Goal: Task Accomplishment & Management: Manage account settings

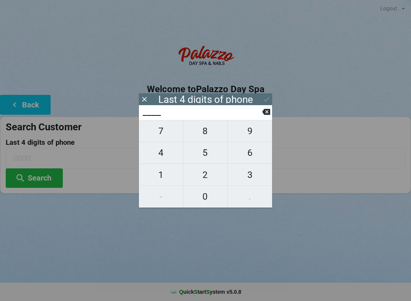
click at [161, 154] on span "4" at bounding box center [161, 153] width 44 height 16
type input "4___"
click at [208, 176] on span "2" at bounding box center [206, 175] width 44 height 16
type input "42__"
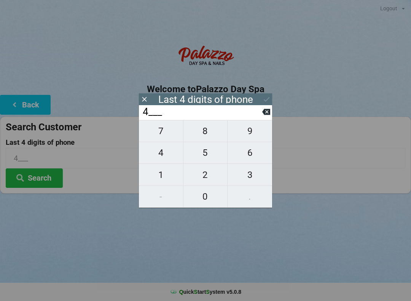
type input "42__"
click at [163, 154] on span "4" at bounding box center [161, 153] width 44 height 16
type input "424_"
click at [166, 155] on span "4" at bounding box center [161, 153] width 44 height 16
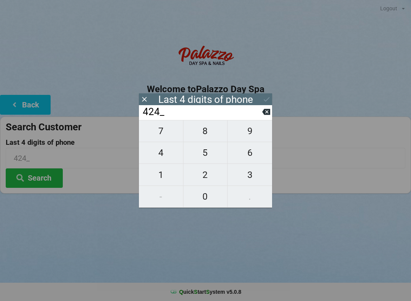
type input "4244"
click at [41, 178] on button "Search" at bounding box center [34, 177] width 57 height 19
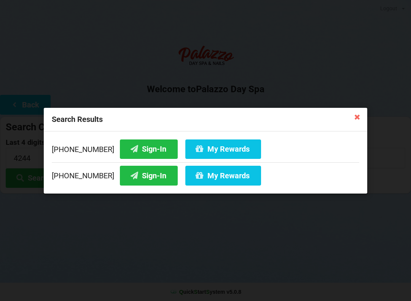
click at [213, 148] on button "My Rewards" at bounding box center [224, 148] width 76 height 19
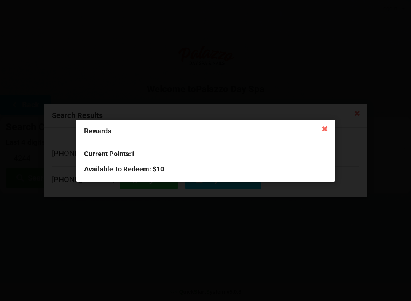
click at [322, 131] on icon at bounding box center [325, 128] width 12 height 12
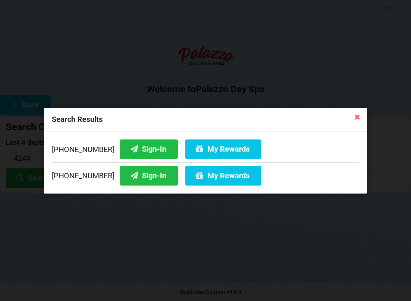
click at [363, 120] on icon at bounding box center [358, 116] width 12 height 12
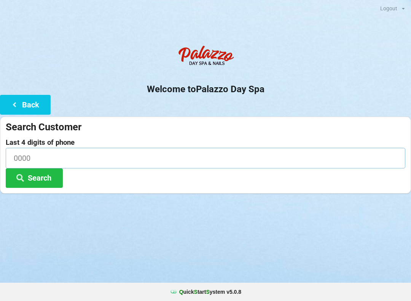
click at [18, 152] on input at bounding box center [206, 158] width 400 height 20
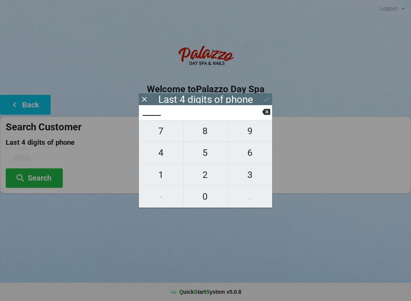
click at [161, 153] on span "4" at bounding box center [161, 153] width 44 height 16
type input "4___"
click at [206, 192] on span "0" at bounding box center [206, 197] width 44 height 16
type input "40__"
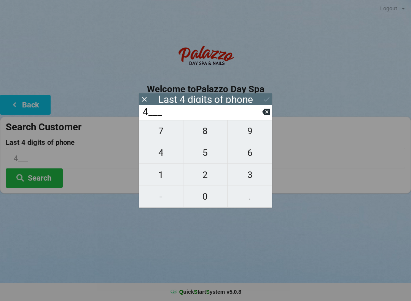
type input "40__"
click at [155, 173] on span "1" at bounding box center [161, 175] width 44 height 16
type input "401_"
click at [162, 153] on span "4" at bounding box center [161, 153] width 44 height 16
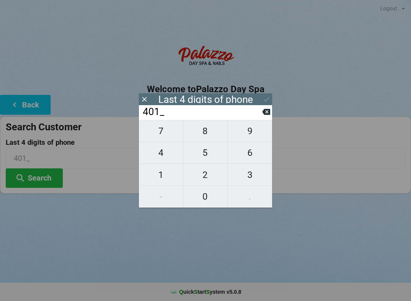
type input "4014"
click at [265, 115] on icon at bounding box center [266, 112] width 8 height 6
click at [270, 116] on icon at bounding box center [266, 112] width 8 height 8
type input "40__"
click at [155, 173] on span "1" at bounding box center [161, 175] width 44 height 16
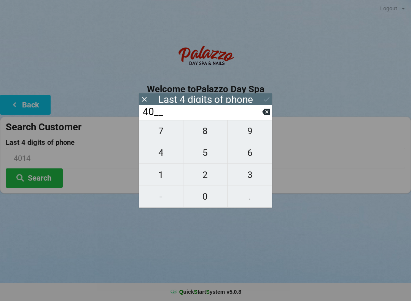
type input "401_"
click at [267, 115] on icon at bounding box center [266, 112] width 8 height 6
type input "40__"
click at [160, 135] on span "7" at bounding box center [161, 131] width 44 height 16
type input "407_"
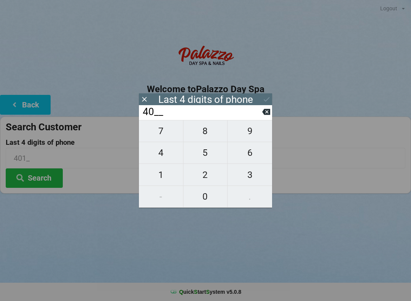
type input "407_"
click at [168, 156] on span "4" at bounding box center [161, 153] width 44 height 16
type input "4074"
click at [249, 139] on div "7 8 9 4 5 6 1 2 3 - 0 ." at bounding box center [205, 164] width 133 height 88
click at [270, 115] on icon at bounding box center [266, 112] width 8 height 6
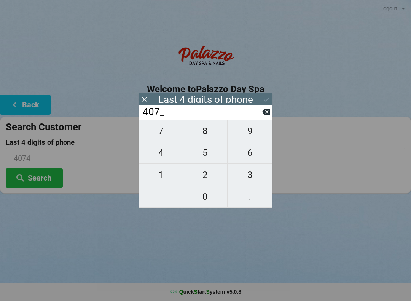
click at [263, 115] on icon at bounding box center [266, 112] width 8 height 6
click at [263, 116] on icon at bounding box center [266, 112] width 8 height 8
click at [263, 117] on button at bounding box center [266, 112] width 8 height 10
type input "____"
click at [160, 155] on span "4" at bounding box center [161, 153] width 44 height 16
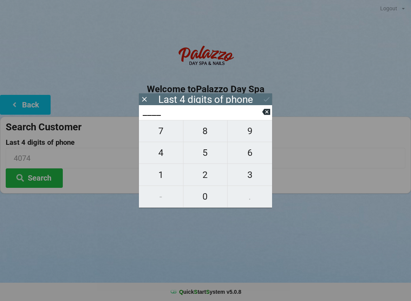
type input "4___"
click at [246, 134] on span "9" at bounding box center [250, 131] width 45 height 16
type input "49__"
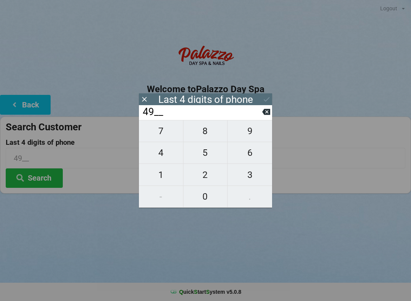
click at [162, 179] on span "1" at bounding box center [161, 175] width 44 height 16
type input "491_"
click at [160, 181] on span "1" at bounding box center [161, 175] width 44 height 16
type input "4911"
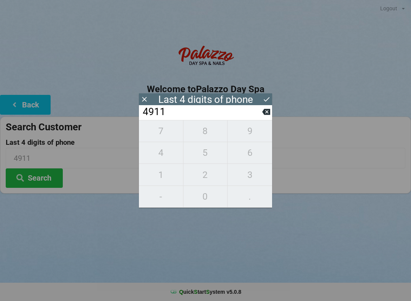
click at [265, 111] on icon at bounding box center [266, 112] width 8 height 8
click at [270, 115] on icon at bounding box center [266, 112] width 8 height 6
click at [270, 116] on icon at bounding box center [266, 112] width 8 height 8
type input "____"
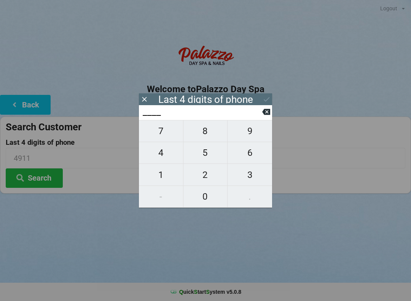
click at [202, 133] on span "8" at bounding box center [206, 131] width 44 height 16
type input "8___"
click at [201, 178] on span "2" at bounding box center [206, 175] width 44 height 16
type input "82__"
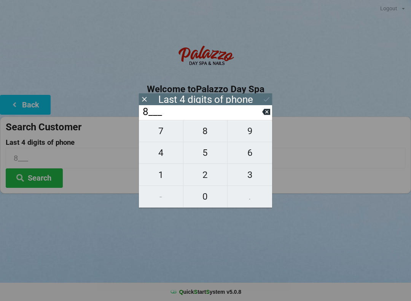
type input "82__"
click at [161, 156] on span "4" at bounding box center [161, 153] width 44 height 16
type input "824_"
click at [162, 155] on span "4" at bounding box center [161, 153] width 44 height 16
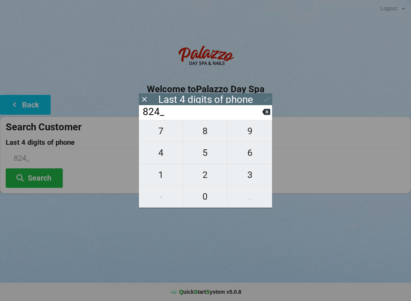
type input "8244"
click at [268, 98] on icon at bounding box center [267, 99] width 8 height 8
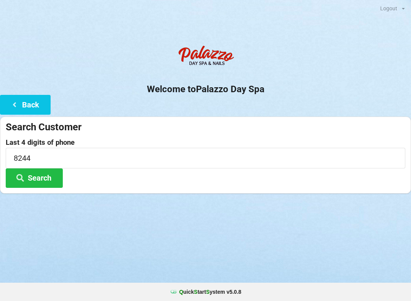
click at [32, 182] on button "Search" at bounding box center [34, 177] width 57 height 19
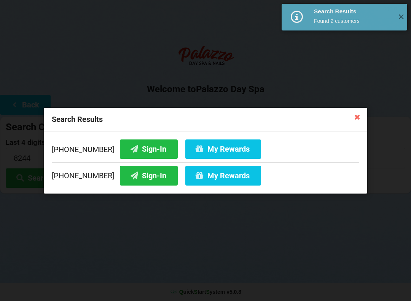
click at [130, 146] on button "Sign-In" at bounding box center [149, 148] width 58 height 19
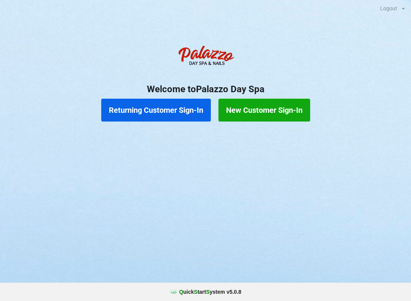
click at [177, 114] on button "Returning Customer Sign-In" at bounding box center [156, 110] width 110 height 23
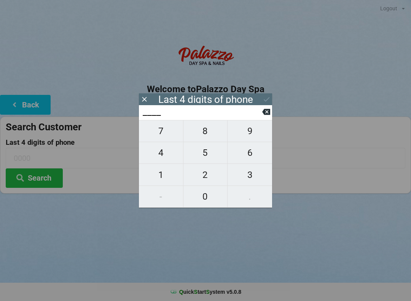
click at [169, 138] on span "7" at bounding box center [161, 131] width 44 height 16
type input "7___"
click at [255, 136] on span "9" at bounding box center [250, 131] width 45 height 16
type input "79__"
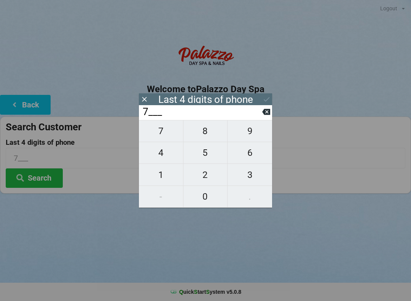
type input "79__"
click at [251, 178] on span "3" at bounding box center [250, 175] width 45 height 16
type input "793_"
click at [215, 137] on span "8" at bounding box center [206, 131] width 44 height 16
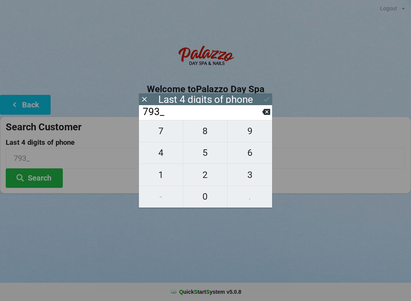
type input "7938"
click at [264, 101] on icon at bounding box center [267, 99] width 8 height 8
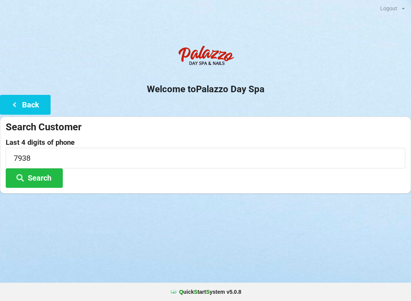
click at [58, 172] on button "Search" at bounding box center [34, 177] width 57 height 19
click at [36, 106] on button "Back" at bounding box center [25, 104] width 51 height 19
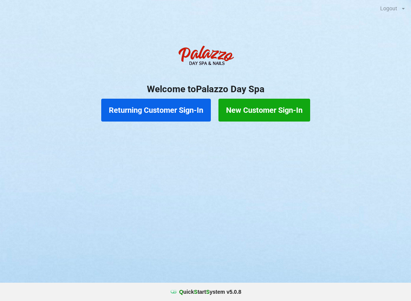
click at [189, 115] on button "Returning Customer Sign-In" at bounding box center [156, 110] width 110 height 23
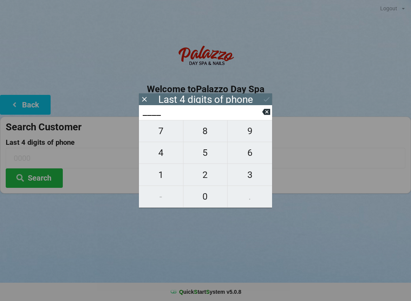
click at [173, 133] on span "7" at bounding box center [161, 131] width 44 height 16
type input "7___"
click at [205, 198] on span "0" at bounding box center [206, 197] width 44 height 16
type input "70__"
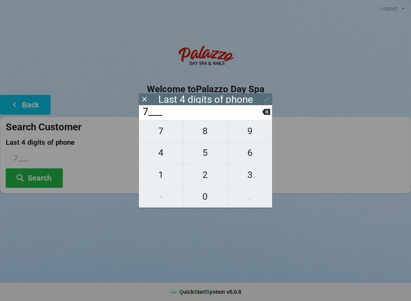
type input "70__"
click at [203, 202] on span "0" at bounding box center [206, 197] width 44 height 16
type input "700_"
click at [203, 205] on span "0" at bounding box center [206, 197] width 44 height 16
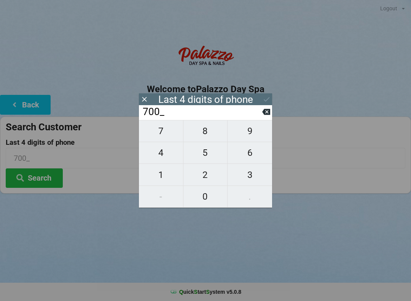
type input "7000"
click at [268, 101] on icon at bounding box center [267, 99] width 8 height 8
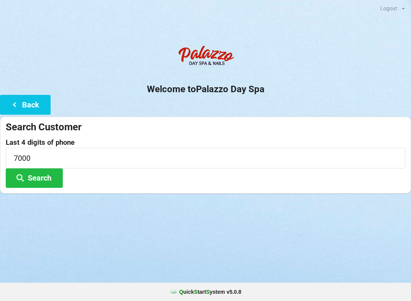
click at [54, 180] on button "Search" at bounding box center [34, 177] width 57 height 19
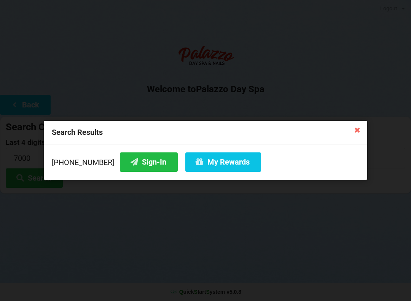
click at [208, 161] on button "My Rewards" at bounding box center [224, 161] width 76 height 19
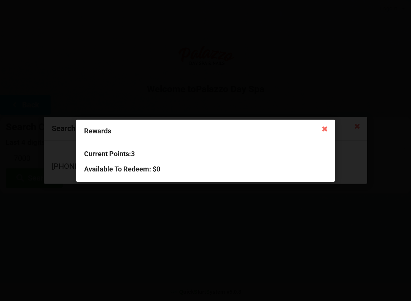
click at [325, 124] on icon at bounding box center [325, 128] width 12 height 12
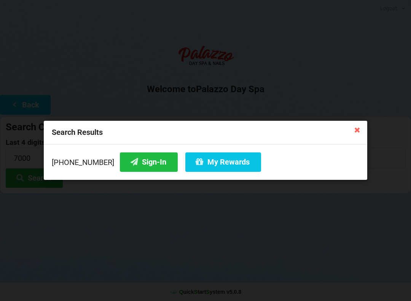
click at [141, 163] on button "Sign-In" at bounding box center [149, 161] width 58 height 19
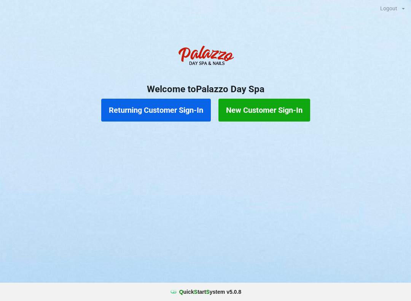
click at [288, 107] on button "New Customer Sign-In" at bounding box center [265, 110] width 92 height 23
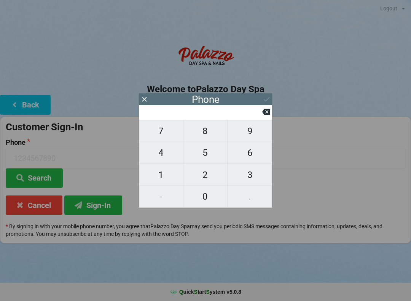
click at [169, 161] on span "4" at bounding box center [161, 153] width 44 height 16
type input "4"
click at [213, 206] on button "0" at bounding box center [206, 197] width 45 height 22
type input "40"
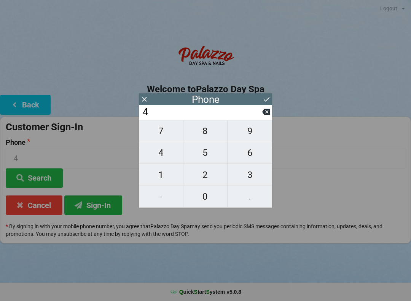
type input "40"
click at [262, 118] on input "40" at bounding box center [202, 112] width 120 height 12
click at [269, 117] on button at bounding box center [266, 112] width 8 height 10
click at [174, 137] on span "7" at bounding box center [161, 131] width 44 height 16
type input "47"
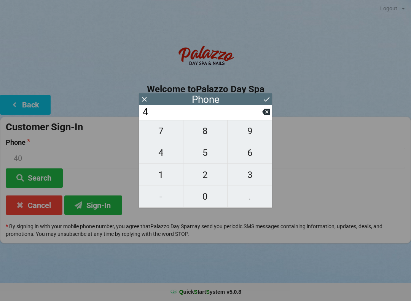
type input "47"
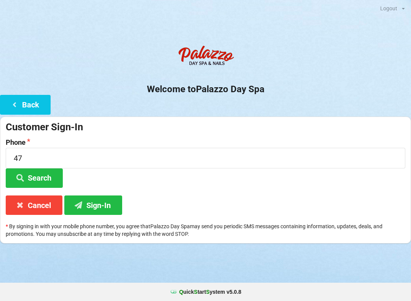
click at [275, 119] on div "Customer Sign-In Phone 47 Search Cancel Sign-In * By signing in with your mobil…" at bounding box center [205, 180] width 411 height 127
click at [95, 158] on input "47" at bounding box center [206, 158] width 400 height 20
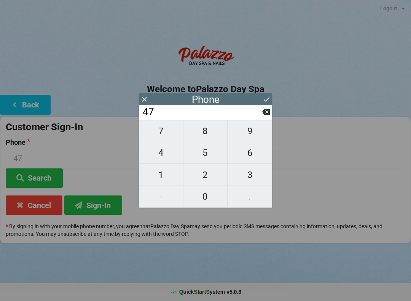
click at [269, 116] on icon at bounding box center [266, 112] width 8 height 8
type input "4"
click at [269, 115] on icon at bounding box center [266, 112] width 8 height 6
click at [172, 158] on span "4" at bounding box center [161, 153] width 44 height 16
type input "4"
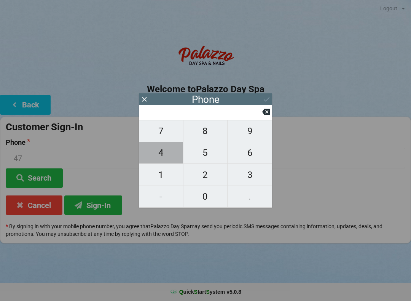
type input "4"
click at [215, 204] on span "0" at bounding box center [206, 197] width 44 height 16
type input "40"
click at [176, 138] on span "7" at bounding box center [161, 131] width 44 height 16
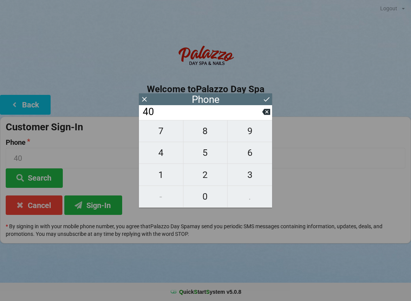
type input "407"
click at [257, 180] on span "3" at bounding box center [250, 175] width 45 height 16
type input "4073"
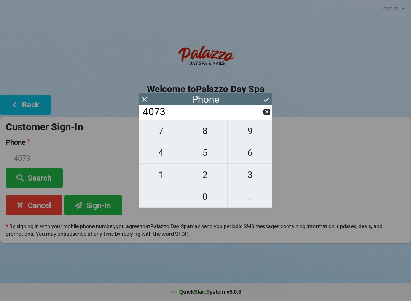
click at [218, 204] on span "0" at bounding box center [206, 197] width 44 height 16
type input "40730"
click at [171, 139] on span "7" at bounding box center [161, 131] width 44 height 16
type input "407307"
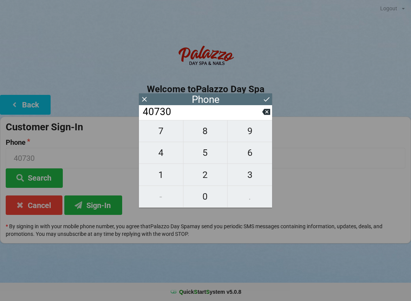
type input "407307"
click at [214, 179] on span "2" at bounding box center [206, 175] width 44 height 16
type input "4073072"
click at [216, 180] on span "2" at bounding box center [206, 175] width 44 height 16
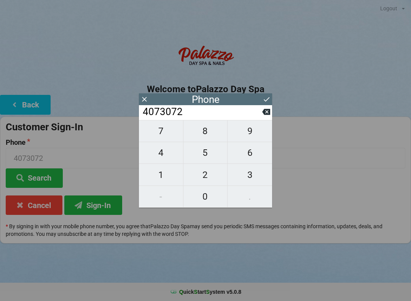
type input "40730722"
click at [260, 158] on span "6" at bounding box center [250, 153] width 45 height 16
type input "407307226"
click at [269, 117] on button at bounding box center [266, 112] width 8 height 10
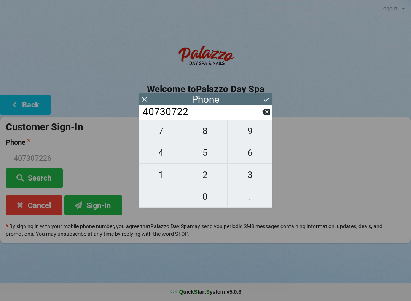
click at [269, 115] on icon at bounding box center [266, 112] width 8 height 6
click at [267, 115] on icon at bounding box center [266, 112] width 8 height 6
type input "407307"
click at [218, 139] on span "8" at bounding box center [206, 131] width 44 height 16
type input "4073078"
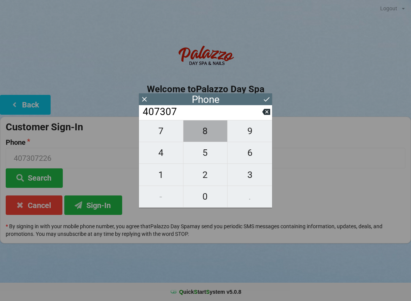
type input "4073078"
click at [218, 139] on span "8" at bounding box center [206, 131] width 44 height 16
type input "40730788"
click at [260, 161] on span "6" at bounding box center [250, 153] width 45 height 16
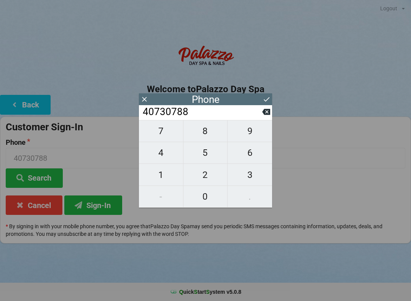
type input "407307886"
click at [218, 202] on span "0" at bounding box center [206, 197] width 44 height 16
type input "4073078860"
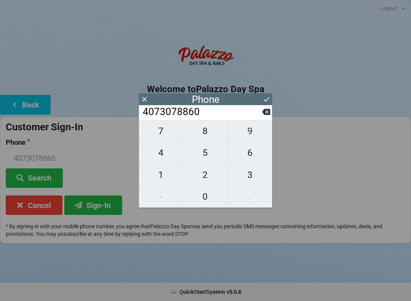
click at [270, 101] on icon at bounding box center [267, 99] width 8 height 8
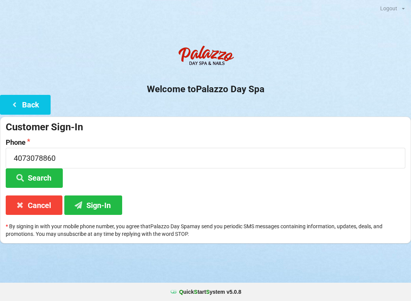
click at [104, 208] on button "Sign-In" at bounding box center [93, 204] width 58 height 19
click at [157, 161] on input "4073078860" at bounding box center [206, 158] width 400 height 20
click at [264, 123] on div "Customer Sign-In" at bounding box center [206, 127] width 400 height 13
click at [140, 164] on input "4073078860" at bounding box center [206, 158] width 400 height 20
click at [94, 163] on input "4073078860" at bounding box center [206, 158] width 400 height 20
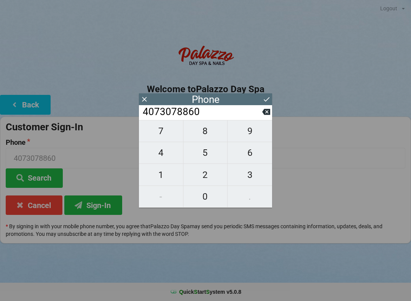
click at [46, 184] on button "Search" at bounding box center [34, 177] width 57 height 19
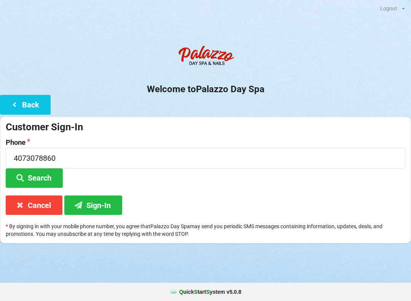
click at [48, 178] on button "Search" at bounding box center [34, 177] width 57 height 19
click at [46, 181] on button "Search" at bounding box center [34, 177] width 57 height 19
click at [109, 158] on input "4073078860" at bounding box center [206, 158] width 400 height 20
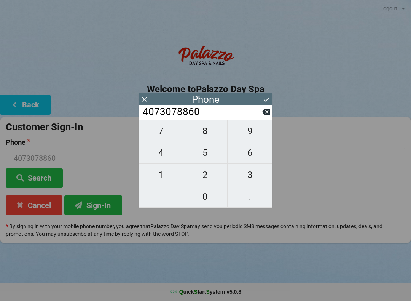
click at [268, 117] on button at bounding box center [266, 112] width 8 height 10
click at [269, 115] on icon at bounding box center [266, 112] width 8 height 6
click at [264, 115] on icon at bounding box center [266, 112] width 8 height 6
click at [264, 116] on icon at bounding box center [266, 112] width 8 height 8
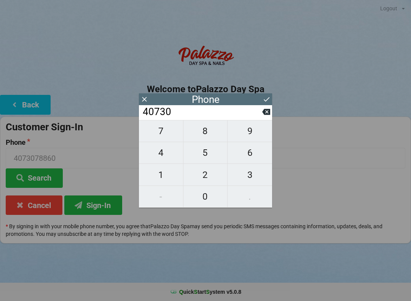
click at [265, 115] on icon at bounding box center [266, 112] width 8 height 6
click at [264, 115] on icon at bounding box center [266, 112] width 8 height 6
click at [265, 115] on icon at bounding box center [266, 112] width 8 height 6
click at [265, 116] on icon at bounding box center [266, 112] width 8 height 8
type input "4"
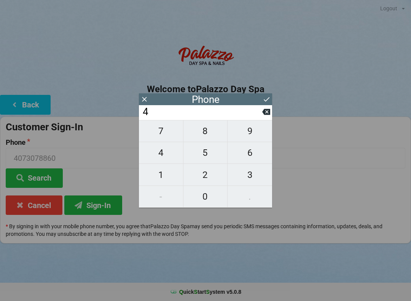
click at [265, 117] on button at bounding box center [266, 112] width 8 height 10
click at [212, 136] on span "8" at bounding box center [206, 131] width 44 height 16
type input "8"
click at [213, 139] on span "8" at bounding box center [206, 131] width 44 height 16
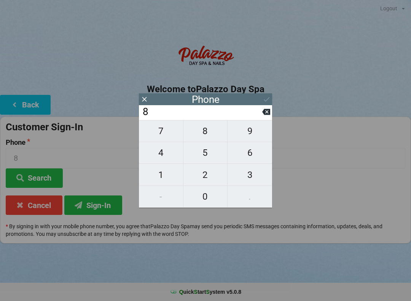
type input "88"
click at [259, 157] on span "6" at bounding box center [250, 153] width 45 height 16
type input "886"
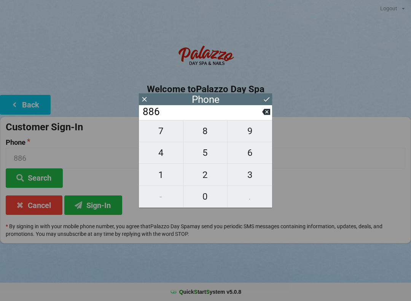
click at [202, 198] on span "0" at bounding box center [206, 197] width 44 height 16
type input "8860"
click at [267, 102] on icon at bounding box center [267, 99] width 8 height 8
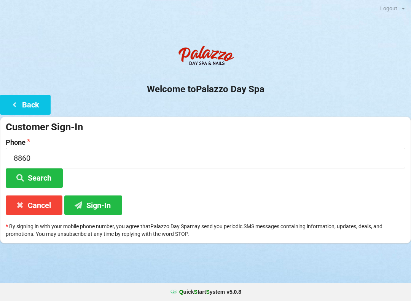
click at [51, 178] on button "Search" at bounding box center [34, 177] width 57 height 19
click at [48, 180] on button "Search" at bounding box center [34, 177] width 57 height 19
click at [117, 206] on button "Sign-In" at bounding box center [93, 204] width 58 height 19
click at [36, 112] on button "Back" at bounding box center [25, 104] width 51 height 19
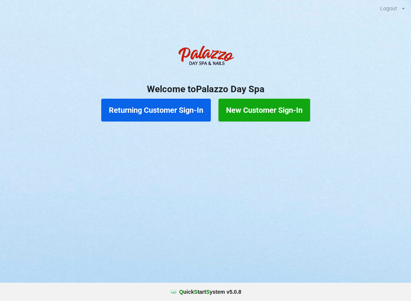
click at [162, 117] on button "Returning Customer Sign-In" at bounding box center [156, 110] width 110 height 23
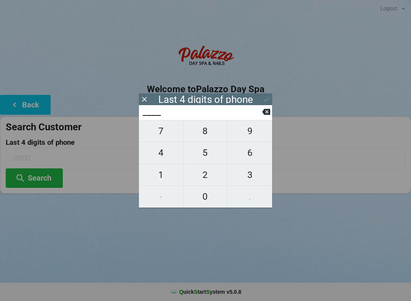
click at [211, 138] on span "8" at bounding box center [206, 131] width 44 height 16
type input "8___"
click at [210, 137] on span "8" at bounding box center [206, 131] width 44 height 16
type input "88__"
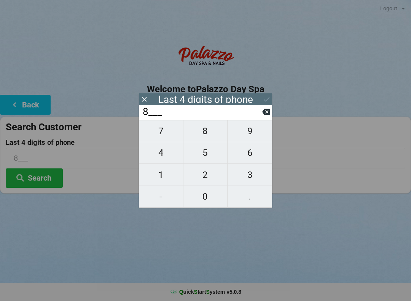
type input "88__"
click at [262, 160] on span "6" at bounding box center [250, 153] width 45 height 16
type input "886_"
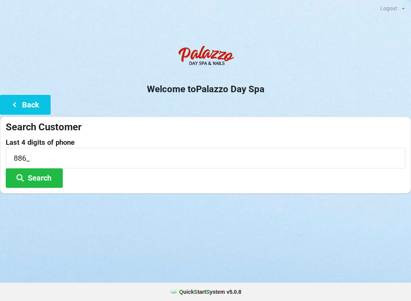
click at [198, 208] on div at bounding box center [205, 203] width 411 height 19
click at [82, 156] on input "886_" at bounding box center [206, 158] width 400 height 20
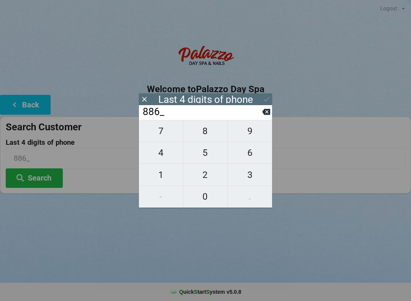
click at [214, 198] on span "0" at bounding box center [206, 197] width 44 height 16
type input "8860"
click at [264, 102] on icon at bounding box center [267, 99] width 8 height 8
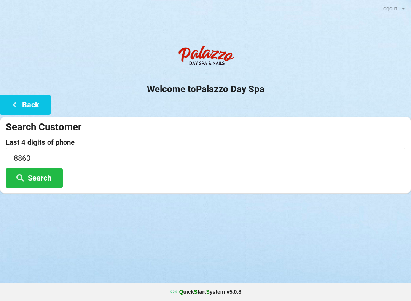
click at [47, 178] on button "Search" at bounding box center [34, 177] width 57 height 19
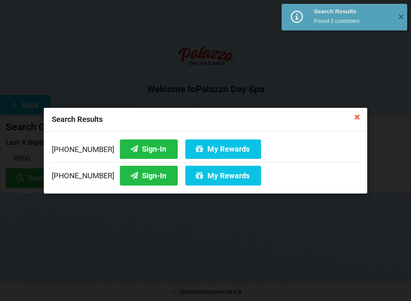
click at [141, 151] on button "Sign-In" at bounding box center [149, 148] width 58 height 19
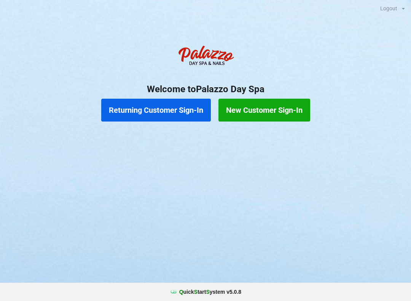
click at [158, 106] on button "Returning Customer Sign-In" at bounding box center [156, 110] width 110 height 23
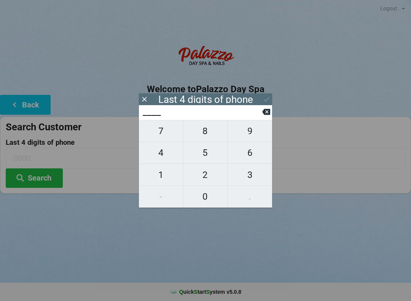
click at [164, 161] on span "4" at bounding box center [161, 153] width 44 height 16
type input "4___"
click at [206, 200] on span "0" at bounding box center [206, 197] width 44 height 16
type input "40__"
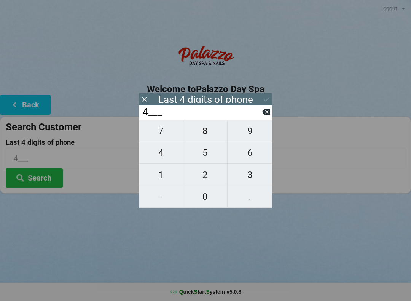
type input "40__"
click at [162, 136] on span "7" at bounding box center [161, 131] width 44 height 16
type input "407_"
click at [251, 176] on span "3" at bounding box center [250, 175] width 45 height 16
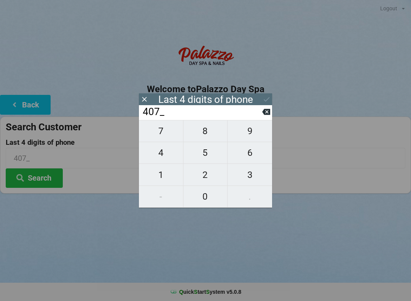
type input "4073"
click at [252, 134] on div "7 8 9 4 5 6 1 2 3 - 0 ." at bounding box center [205, 164] width 133 height 88
click at [206, 133] on div "7 8 9 4 5 6 1 2 3 - 0 ." at bounding box center [205, 164] width 133 height 88
click at [252, 135] on div "7 8 9 4 5 6 1 2 3 - 0 ." at bounding box center [205, 164] width 133 height 88
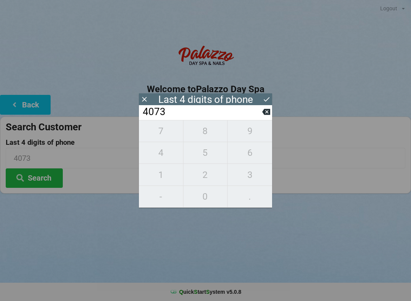
click at [184, 115] on input "4073" at bounding box center [202, 112] width 120 height 12
click at [265, 115] on icon at bounding box center [266, 112] width 8 height 6
click at [270, 115] on icon at bounding box center [266, 112] width 8 height 6
click at [265, 115] on icon at bounding box center [266, 112] width 8 height 6
click at [265, 116] on icon at bounding box center [266, 112] width 8 height 8
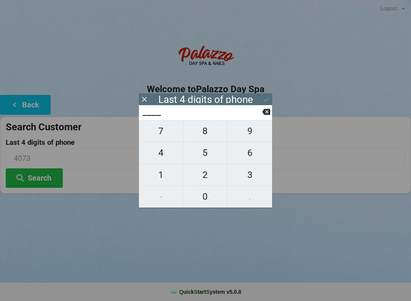
click at [254, 136] on span "9" at bounding box center [250, 131] width 45 height 16
type input "9___"
click at [211, 133] on span "8" at bounding box center [206, 131] width 44 height 16
type input "98__"
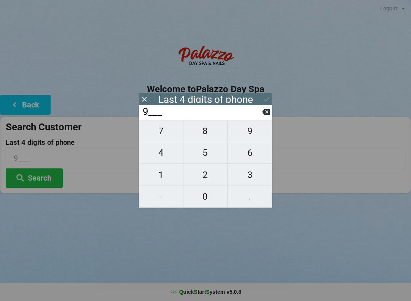
type input "98__"
click at [206, 176] on span "2" at bounding box center [206, 175] width 44 height 16
type input "982_"
click at [270, 115] on icon at bounding box center [266, 112] width 8 height 6
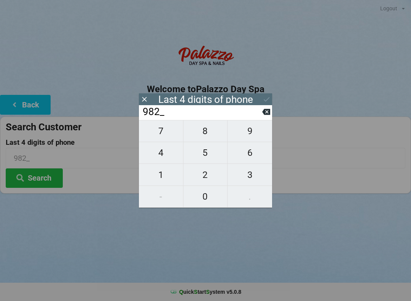
type input "98__"
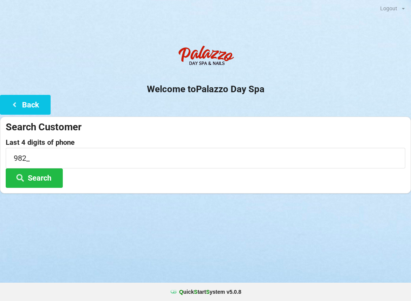
click at [275, 121] on div "Search Customer" at bounding box center [206, 127] width 400 height 13
click at [270, 122] on div "Search Customer" at bounding box center [206, 127] width 400 height 13
click at [45, 143] on label "Last 4 digits of phone" at bounding box center [206, 143] width 400 height 8
click at [32, 160] on input "982_" at bounding box center [206, 158] width 400 height 20
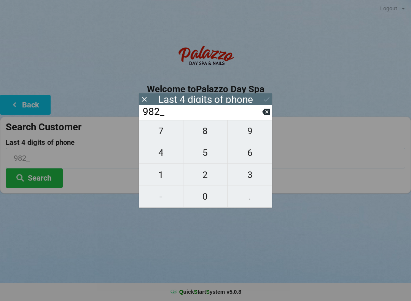
click at [45, 163] on input "982_" at bounding box center [206, 158] width 400 height 20
click at [268, 115] on icon at bounding box center [266, 112] width 8 height 6
click at [262, 118] on input "98__" at bounding box center [202, 112] width 120 height 12
click at [266, 115] on icon at bounding box center [266, 112] width 8 height 8
type input "9___"
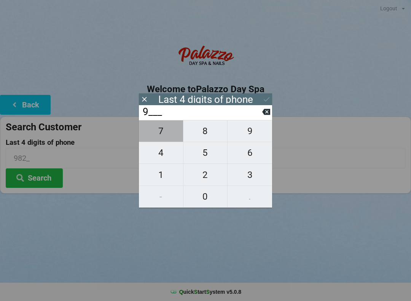
click at [166, 137] on span "7" at bounding box center [161, 131] width 44 height 16
type input "97__"
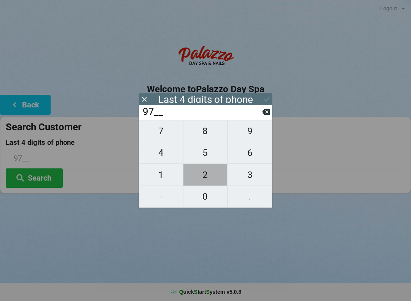
click at [204, 179] on span "2" at bounding box center [206, 175] width 44 height 16
type input "972_"
click at [249, 155] on span "6" at bounding box center [250, 153] width 45 height 16
type input "9726"
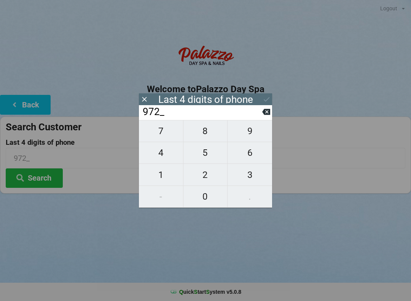
type input "9726"
click at [47, 183] on button "Search" at bounding box center [34, 177] width 57 height 19
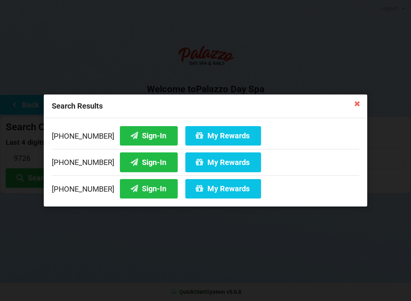
click at [207, 135] on button "My Rewards" at bounding box center [224, 135] width 76 height 19
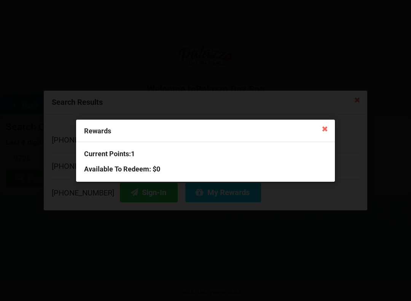
click at [183, 94] on div "Rewards Current Points: 1 Available To Redeem : $0" at bounding box center [205, 150] width 411 height 301
click at [142, 203] on div "Rewards Current Points: 1 Available To Redeem : $0" at bounding box center [205, 150] width 411 height 301
click at [117, 210] on div "Rewards Current Points: 1 Available To Redeem : $0" at bounding box center [205, 150] width 411 height 301
click at [186, 238] on div "Rewards Current Points: 1 Available To Redeem : $0" at bounding box center [205, 150] width 411 height 301
click at [167, 201] on div "Rewards Current Points: 1 Available To Redeem : $0" at bounding box center [205, 150] width 411 height 301
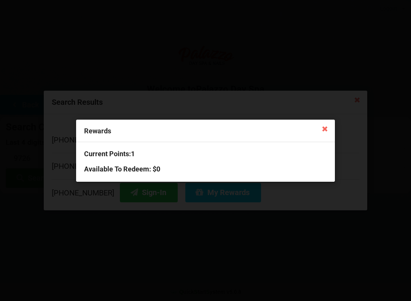
click at [263, 165] on h3 "Available To Redeem : $0" at bounding box center [205, 169] width 243 height 9
click at [227, 254] on div "Rewards Current Points: 1 Available To Redeem : $0" at bounding box center [205, 150] width 411 height 301
click at [326, 130] on icon at bounding box center [325, 128] width 12 height 12
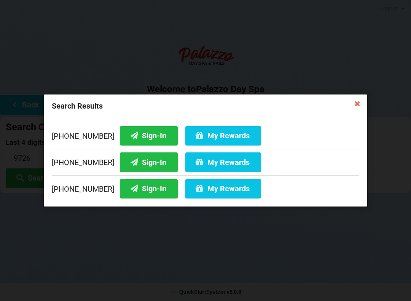
click at [353, 102] on icon at bounding box center [358, 103] width 12 height 12
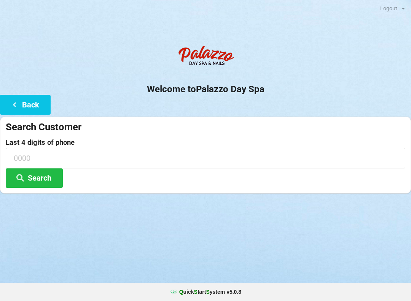
click at [11, 106] on icon at bounding box center [14, 104] width 9 height 6
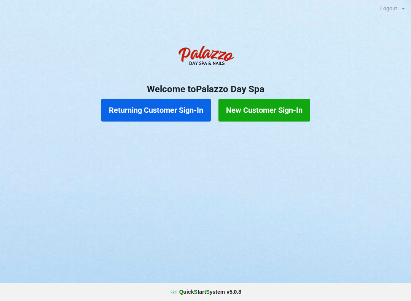
click at [144, 113] on button "Returning Customer Sign-In" at bounding box center [156, 110] width 110 height 23
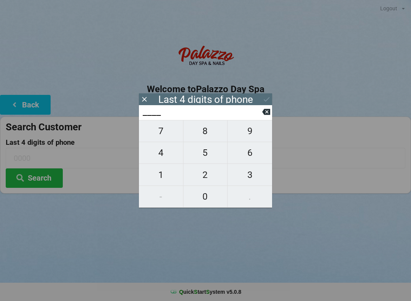
click at [252, 180] on span "3" at bounding box center [250, 175] width 45 height 16
type input "3___"
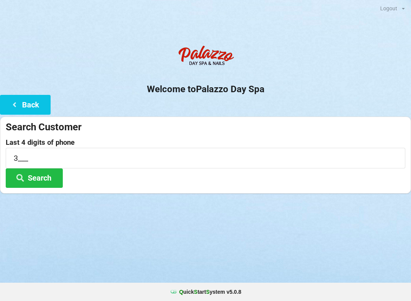
click at [50, 179] on button "Search" at bounding box center [34, 177] width 57 height 19
click at [11, 98] on button "Back" at bounding box center [25, 104] width 51 height 19
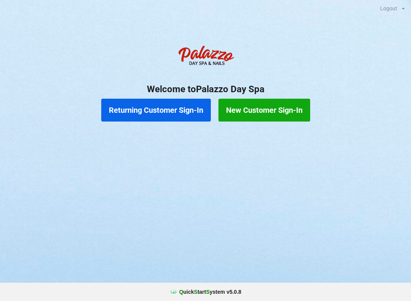
click at [141, 114] on button "Returning Customer Sign-In" at bounding box center [156, 110] width 110 height 23
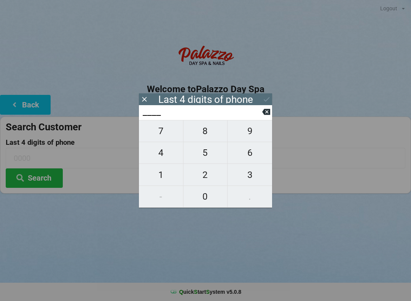
click at [159, 136] on span "7" at bounding box center [161, 131] width 44 height 16
type input "7___"
click at [249, 178] on span "3" at bounding box center [250, 175] width 45 height 16
type input "73__"
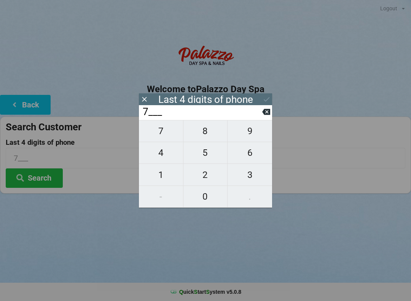
type input "73__"
click at [154, 176] on span "1" at bounding box center [161, 175] width 44 height 16
type input "731_"
click at [154, 176] on span "1" at bounding box center [161, 175] width 44 height 16
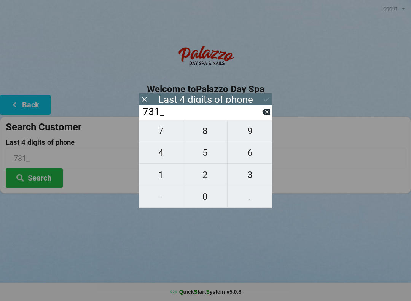
type input "7311"
click at [33, 179] on button "Search" at bounding box center [34, 177] width 57 height 19
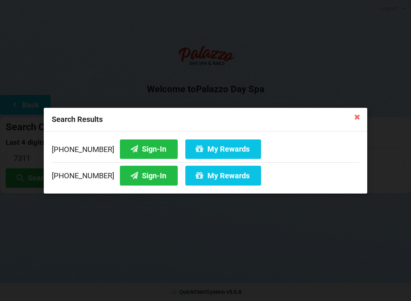
click at [127, 183] on button "Sign-In" at bounding box center [149, 175] width 58 height 19
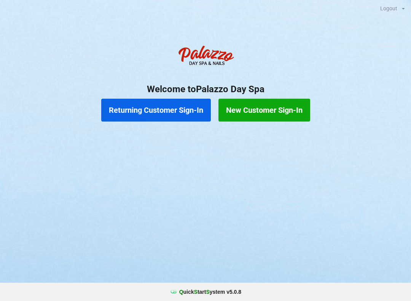
click at [137, 105] on button "Returning Customer Sign-In" at bounding box center [156, 110] width 110 height 23
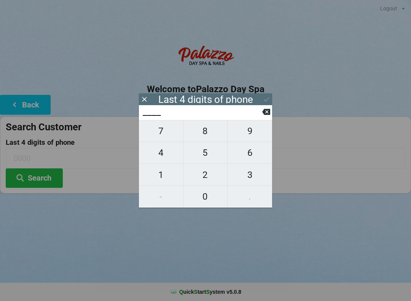
click at [160, 139] on span "7" at bounding box center [161, 131] width 44 height 16
type input "7___"
click at [261, 117] on input "7___" at bounding box center [202, 112] width 120 height 12
click at [261, 115] on input "7___" at bounding box center [202, 112] width 120 height 12
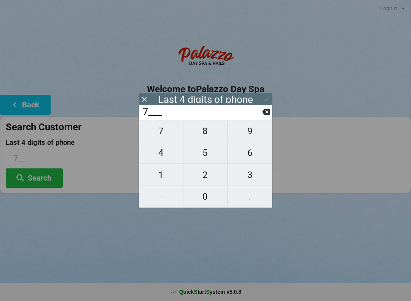
click at [265, 115] on icon at bounding box center [266, 112] width 8 height 6
click at [160, 133] on span "7" at bounding box center [161, 131] width 44 height 16
click at [251, 178] on span "3" at bounding box center [250, 175] width 45 height 16
type input "73__"
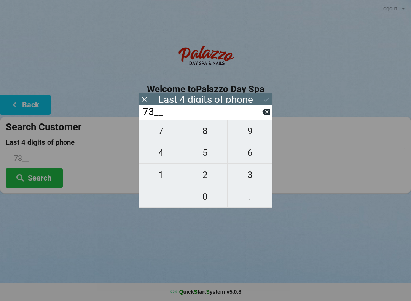
click at [159, 177] on span "1" at bounding box center [161, 175] width 44 height 16
type input "731_"
click at [161, 176] on span "1" at bounding box center [161, 175] width 44 height 16
type input "7311"
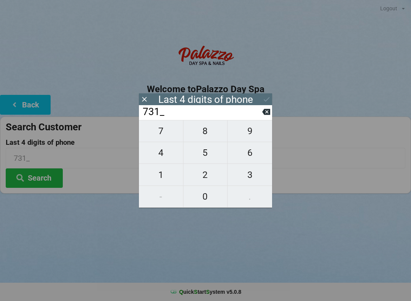
type input "7311"
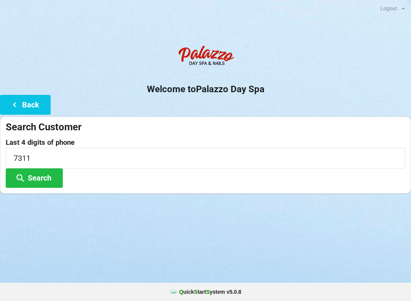
click at [33, 180] on button "Search" at bounding box center [34, 177] width 57 height 19
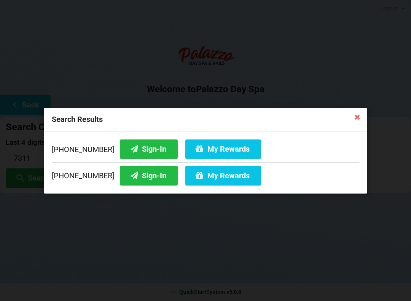
click at [130, 147] on icon at bounding box center [134, 148] width 9 height 6
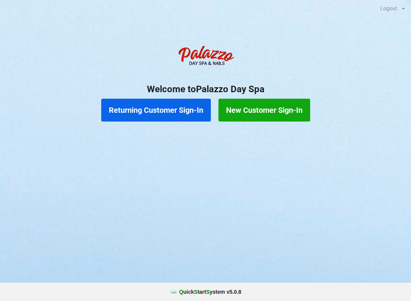
click at [191, 106] on button "Returning Customer Sign-In" at bounding box center [156, 110] width 110 height 23
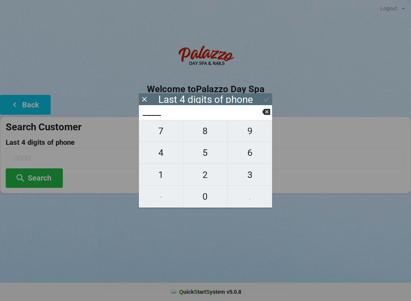
click at [169, 134] on span "7" at bounding box center [161, 131] width 44 height 16
type input "7___"
click at [255, 174] on span "3" at bounding box center [250, 175] width 45 height 16
type input "73__"
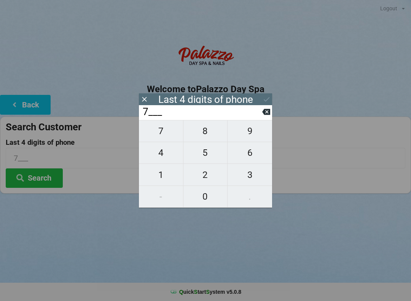
type input "73__"
click at [168, 176] on span "1" at bounding box center [161, 175] width 44 height 16
type input "731_"
click at [165, 174] on span "1" at bounding box center [161, 175] width 44 height 16
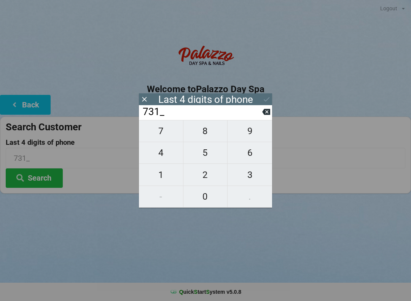
type input "7311"
click at [147, 96] on icon at bounding box center [145, 99] width 8 height 8
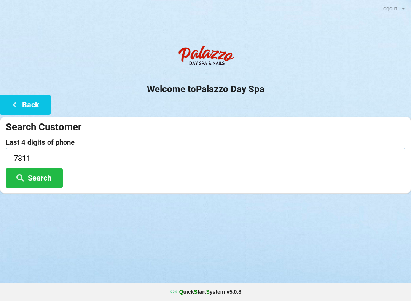
click at [123, 156] on input "7311" at bounding box center [206, 158] width 400 height 20
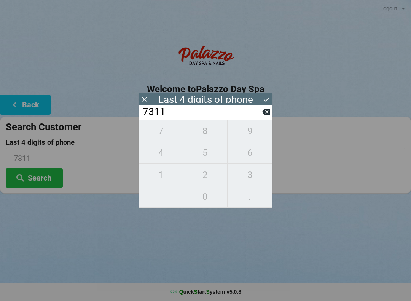
click at [269, 115] on icon at bounding box center [266, 112] width 8 height 6
click at [261, 118] on input "731_" at bounding box center [202, 112] width 120 height 12
click at [270, 117] on button at bounding box center [266, 112] width 8 height 10
type input "73__"
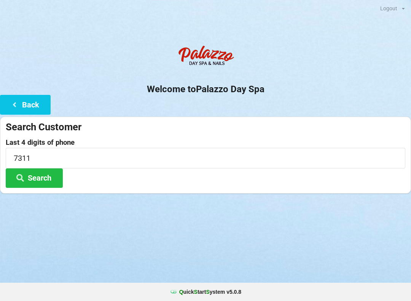
click at [276, 121] on div "Search Customer" at bounding box center [206, 127] width 400 height 13
click at [106, 157] on input "7311" at bounding box center [206, 158] width 400 height 20
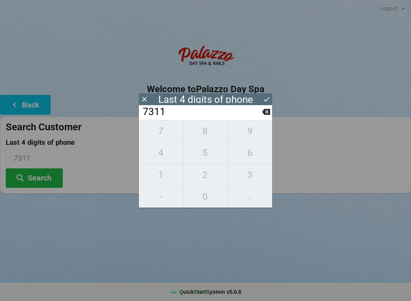
click at [267, 115] on icon at bounding box center [266, 112] width 8 height 6
click at [263, 116] on icon at bounding box center [266, 112] width 8 height 8
click at [266, 115] on icon at bounding box center [266, 112] width 8 height 6
click at [267, 115] on icon at bounding box center [266, 112] width 8 height 8
type input "____"
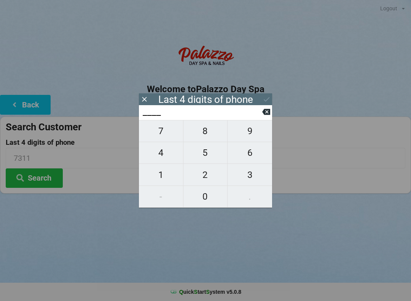
click at [210, 196] on span "0" at bounding box center [206, 197] width 44 height 16
type input "0___"
click at [214, 134] on span "8" at bounding box center [206, 131] width 44 height 16
type input "08__"
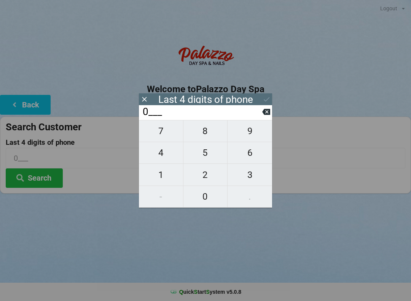
type input "08__"
click at [161, 157] on span "4" at bounding box center [161, 153] width 44 height 16
type input "084_"
click at [205, 201] on span "0" at bounding box center [206, 197] width 44 height 16
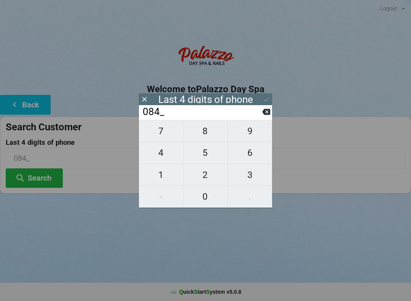
type input "0840"
click at [267, 104] on button at bounding box center [267, 99] width 8 height 10
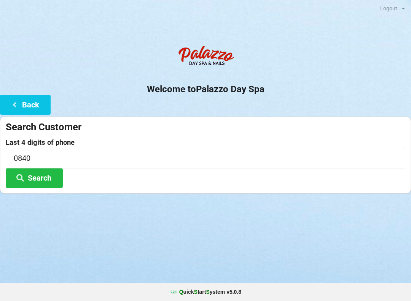
click at [41, 181] on button "Search" at bounding box center [34, 177] width 57 height 19
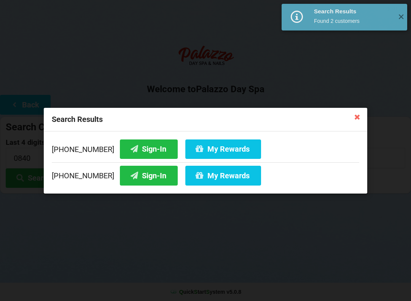
click at [145, 149] on button "Sign-In" at bounding box center [149, 148] width 58 height 19
